Goal: Information Seeking & Learning: Learn about a topic

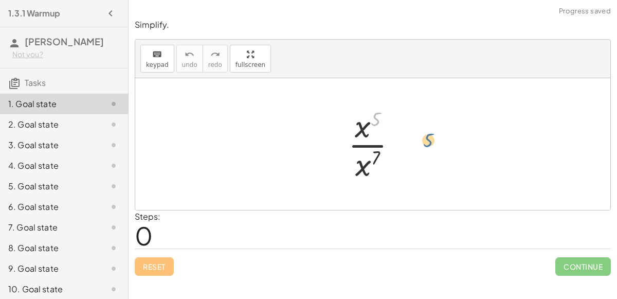
drag, startPoint x: 374, startPoint y: 113, endPoint x: 417, endPoint y: 126, distance: 44.4
click at [360, 127] on div at bounding box center [376, 143] width 67 height 79
drag, startPoint x: 378, startPoint y: 158, endPoint x: 381, endPoint y: 119, distance: 39.2
click at [381, 119] on div at bounding box center [376, 143] width 67 height 79
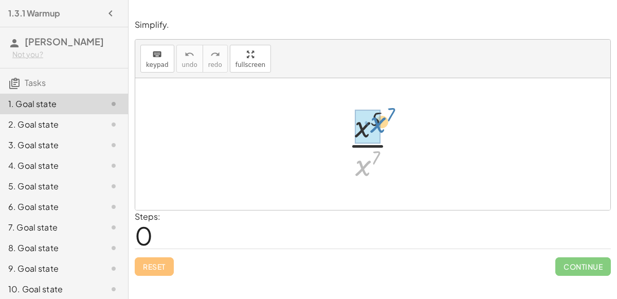
drag, startPoint x: 360, startPoint y: 170, endPoint x: 376, endPoint y: 127, distance: 45.6
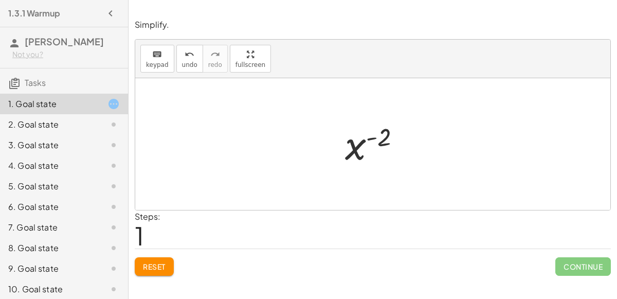
click at [378, 139] on div at bounding box center [377, 144] width 75 height 51
drag, startPoint x: 382, startPoint y: 143, endPoint x: 390, endPoint y: 181, distance: 38.9
click at [390, 181] on div "· x 5 · x 7 x ( + 5 − 7 ) ( - 2 ) x ( ) - 2" at bounding box center [372, 144] width 475 height 132
drag, startPoint x: 373, startPoint y: 122, endPoint x: 370, endPoint y: 158, distance: 36.7
click at [370, 158] on div at bounding box center [376, 143] width 67 height 79
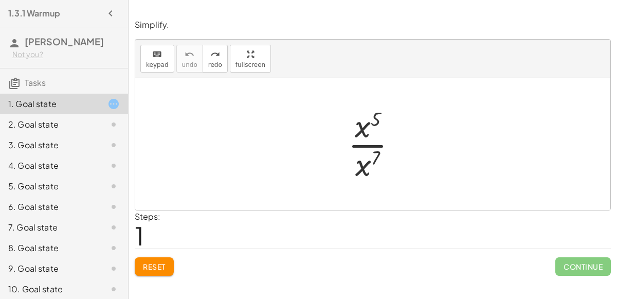
click at [306, 225] on div "Steps: 1" at bounding box center [373, 229] width 476 height 38
drag, startPoint x: 367, startPoint y: 153, endPoint x: 374, endPoint y: 144, distance: 11.7
click at [374, 144] on div at bounding box center [376, 143] width 67 height 79
drag, startPoint x: 376, startPoint y: 153, endPoint x: 375, endPoint y: 112, distance: 41.2
click at [375, 112] on div at bounding box center [376, 143] width 67 height 79
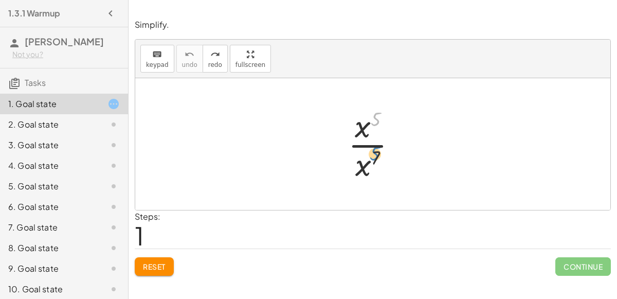
drag, startPoint x: 375, startPoint y: 112, endPoint x: 373, endPoint y: 147, distance: 35.0
click at [373, 147] on div at bounding box center [376, 143] width 67 height 79
drag, startPoint x: 358, startPoint y: 132, endPoint x: 368, endPoint y: 171, distance: 40.4
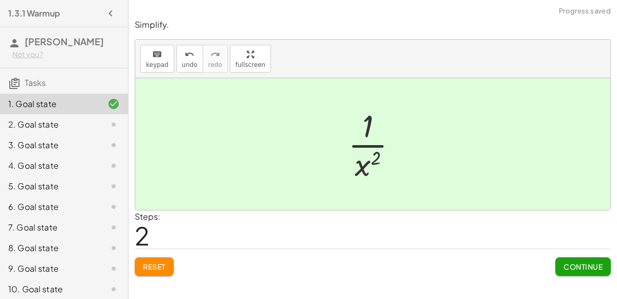
click at [572, 255] on div "Continue" at bounding box center [584, 262] width 56 height 27
click at [574, 260] on button "Continue" at bounding box center [584, 266] width 56 height 19
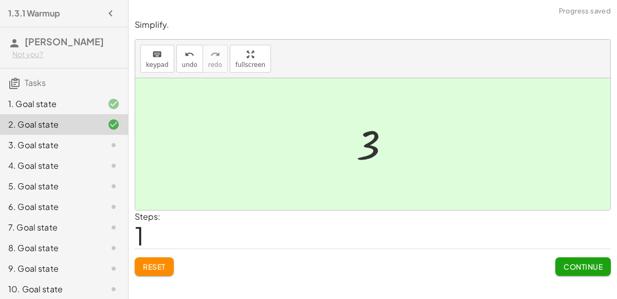
click at [578, 265] on span "Continue" at bounding box center [583, 266] width 39 height 9
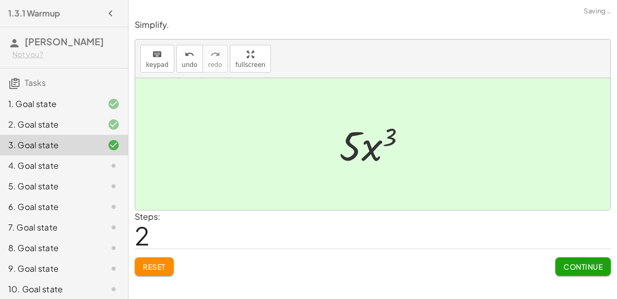
click at [582, 263] on span "Continue" at bounding box center [583, 266] width 39 height 9
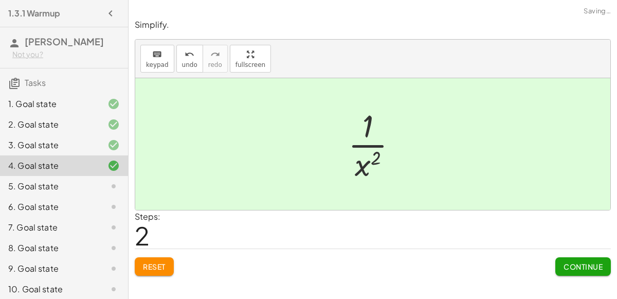
click at [590, 268] on span "Continue" at bounding box center [583, 266] width 39 height 9
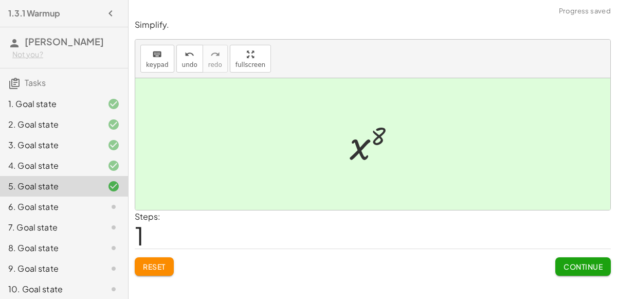
click at [591, 258] on button "Continue" at bounding box center [584, 266] width 56 height 19
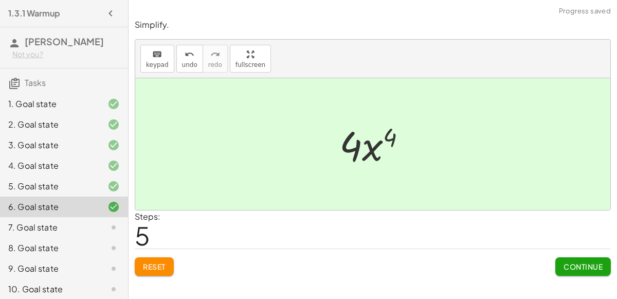
click at [584, 268] on span "Continue" at bounding box center [583, 266] width 39 height 9
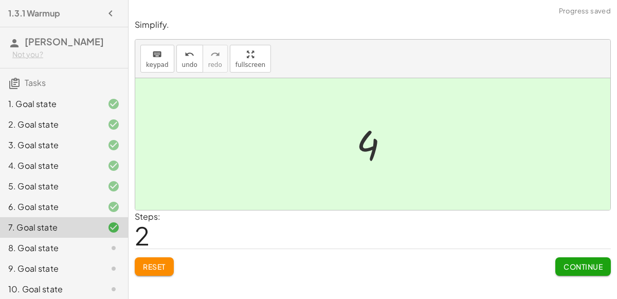
click at [587, 265] on span "Continue" at bounding box center [583, 266] width 39 height 9
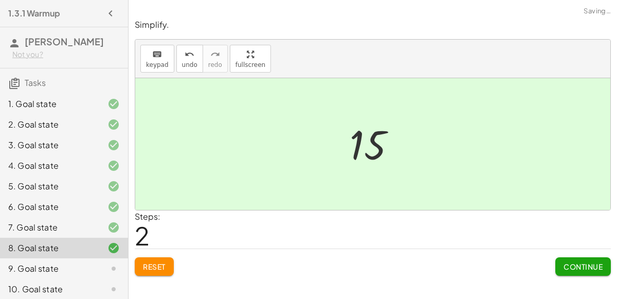
click at [589, 265] on span "Continue" at bounding box center [583, 266] width 39 height 9
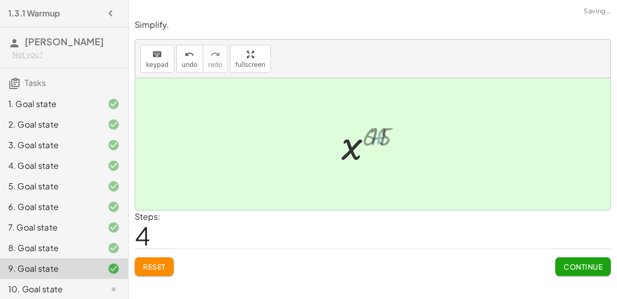
click at [573, 266] on span "Continue" at bounding box center [583, 266] width 39 height 9
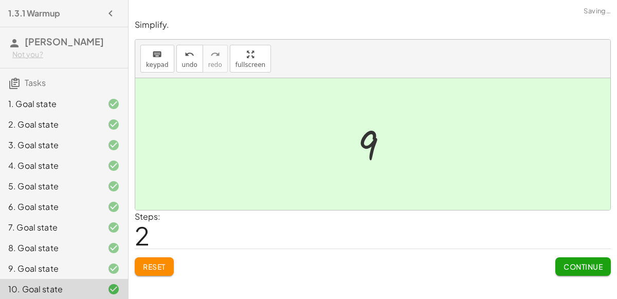
click at [587, 270] on span "Continue" at bounding box center [583, 266] width 39 height 9
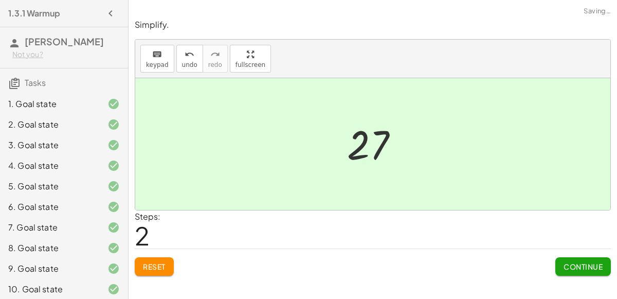
click at [594, 265] on span "Continue" at bounding box center [583, 266] width 39 height 9
click at [595, 266] on span "Continue" at bounding box center [583, 266] width 39 height 9
click at [576, 268] on span "Continue" at bounding box center [583, 266] width 39 height 9
click at [585, 273] on button "Continue" at bounding box center [584, 266] width 56 height 19
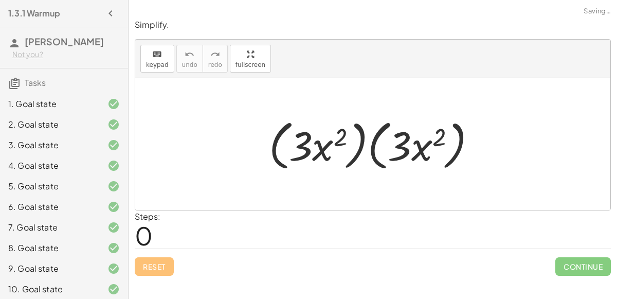
click at [592, 265] on span "Continue" at bounding box center [584, 266] width 56 height 19
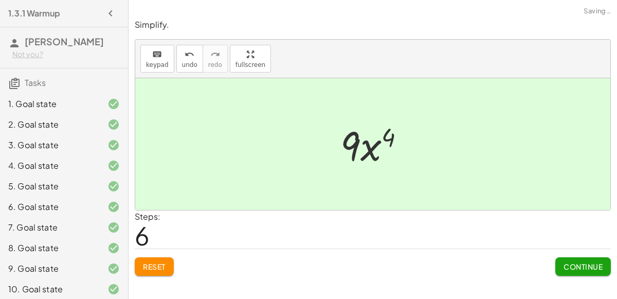
click at [583, 272] on button "Continue" at bounding box center [584, 266] width 56 height 19
click at [588, 265] on span "Continue" at bounding box center [583, 266] width 39 height 9
click at [580, 273] on button "Continue" at bounding box center [584, 266] width 56 height 19
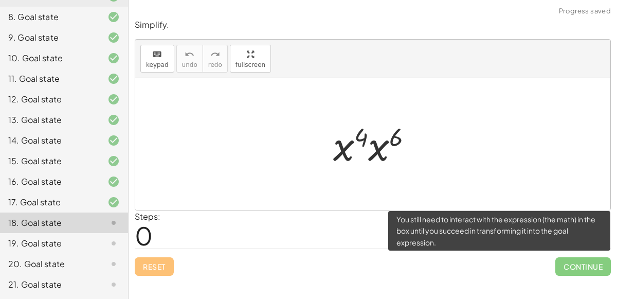
scroll to position [242, 0]
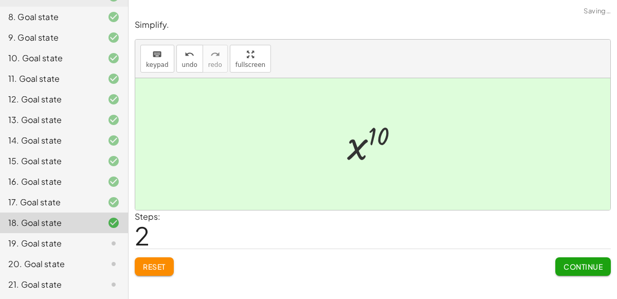
click at [583, 265] on span "Continue" at bounding box center [583, 266] width 39 height 9
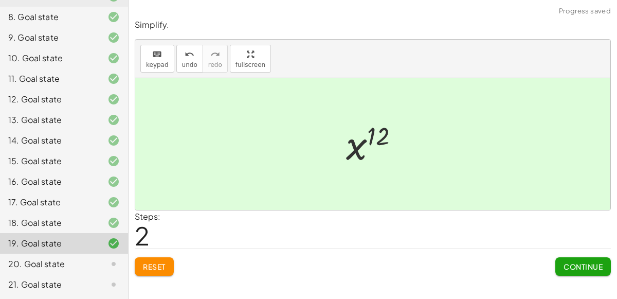
click at [586, 266] on span "Continue" at bounding box center [583, 266] width 39 height 9
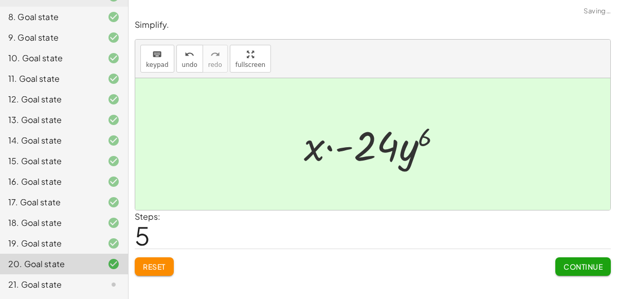
click at [577, 266] on span "Continue" at bounding box center [583, 266] width 39 height 9
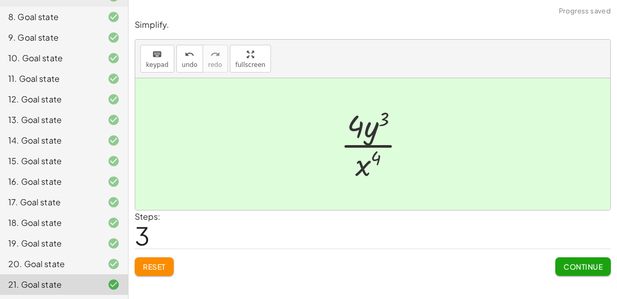
click at [576, 268] on span "Continue" at bounding box center [583, 266] width 39 height 9
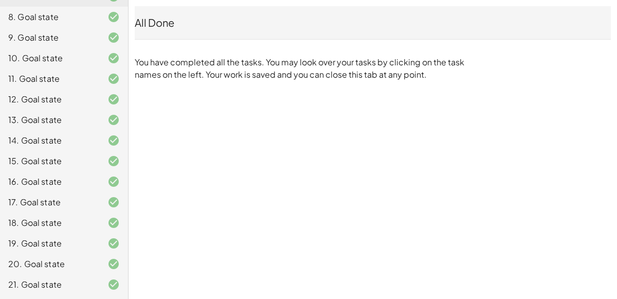
click at [566, 270] on div "1.3.1 Warmup [PERSON_NAME] Not you? Tasks 1. Goal state 2. Goal state 3. Goal s…" at bounding box center [308, 149] width 617 height 299
click at [446, 256] on div "1.3.1 Warmup [PERSON_NAME] Not you? Tasks 1. Goal state 2. Goal state 3. Goal s…" at bounding box center [308, 149] width 617 height 299
click at [223, 169] on div "1.3.1 Warmup [PERSON_NAME] Not you? Tasks 1. Goal state 2. Goal state 3. Goal s…" at bounding box center [308, 149] width 617 height 299
click at [27, 260] on div "20. Goal state" at bounding box center [49, 264] width 83 height 12
